Goal: Information Seeking & Learning: Check status

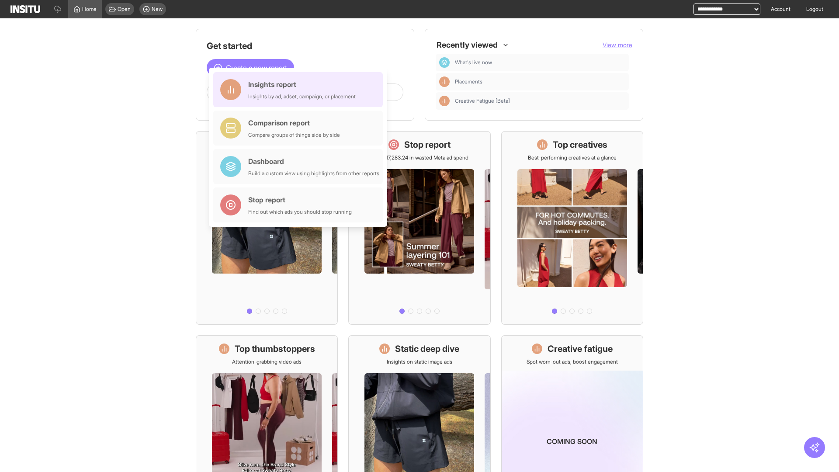
click at [300, 90] on div "Insights report Insights by ad, adset, campaign, or placement" at bounding box center [301, 89] width 107 height 21
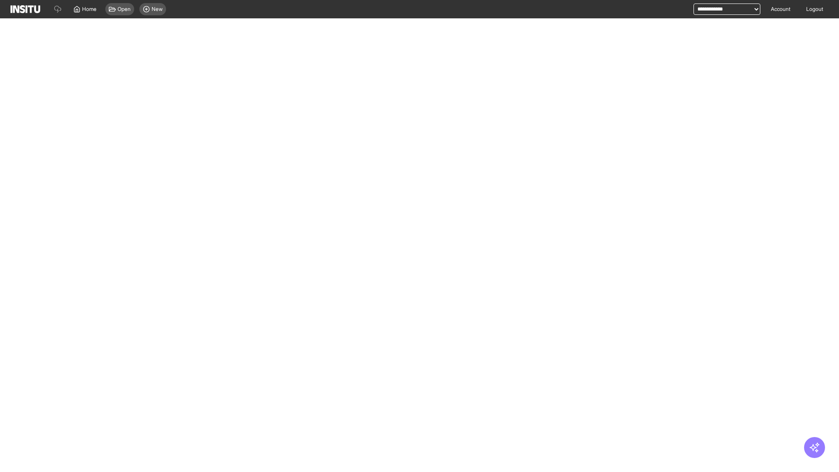
select select "**"
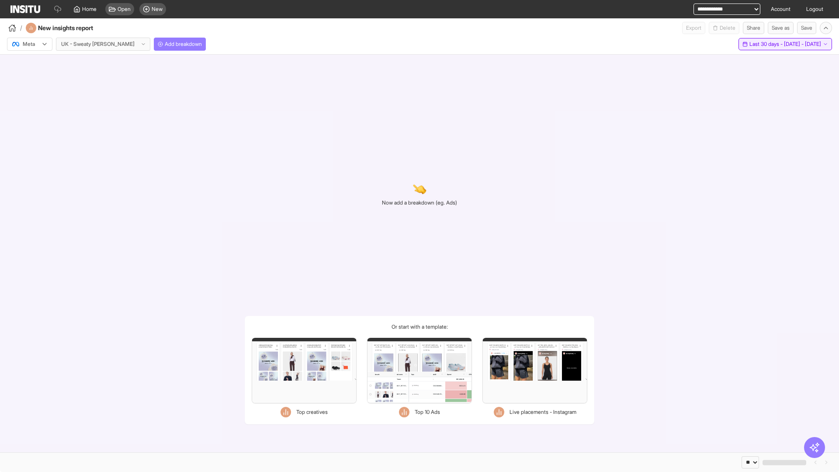
click at [765, 44] on span "Last 30 days - [DATE] - [DATE]" at bounding box center [785, 44] width 72 height 7
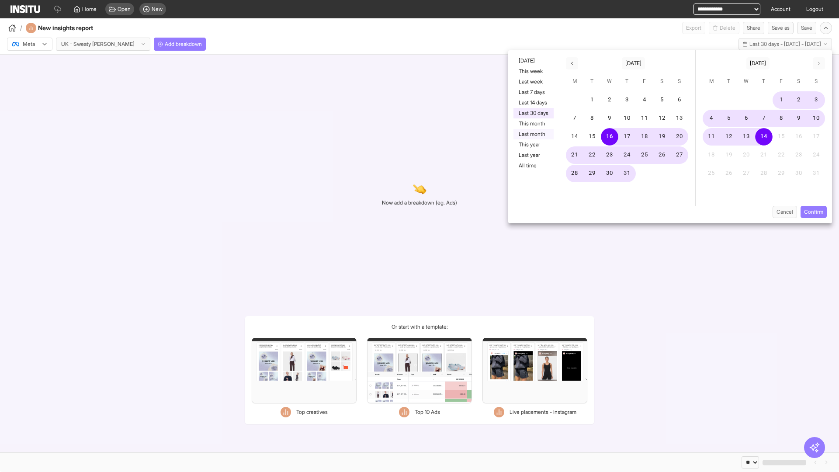
click at [533, 134] on button "Last month" at bounding box center [533, 134] width 40 height 10
